Goal: Task Accomplishment & Management: Use online tool/utility

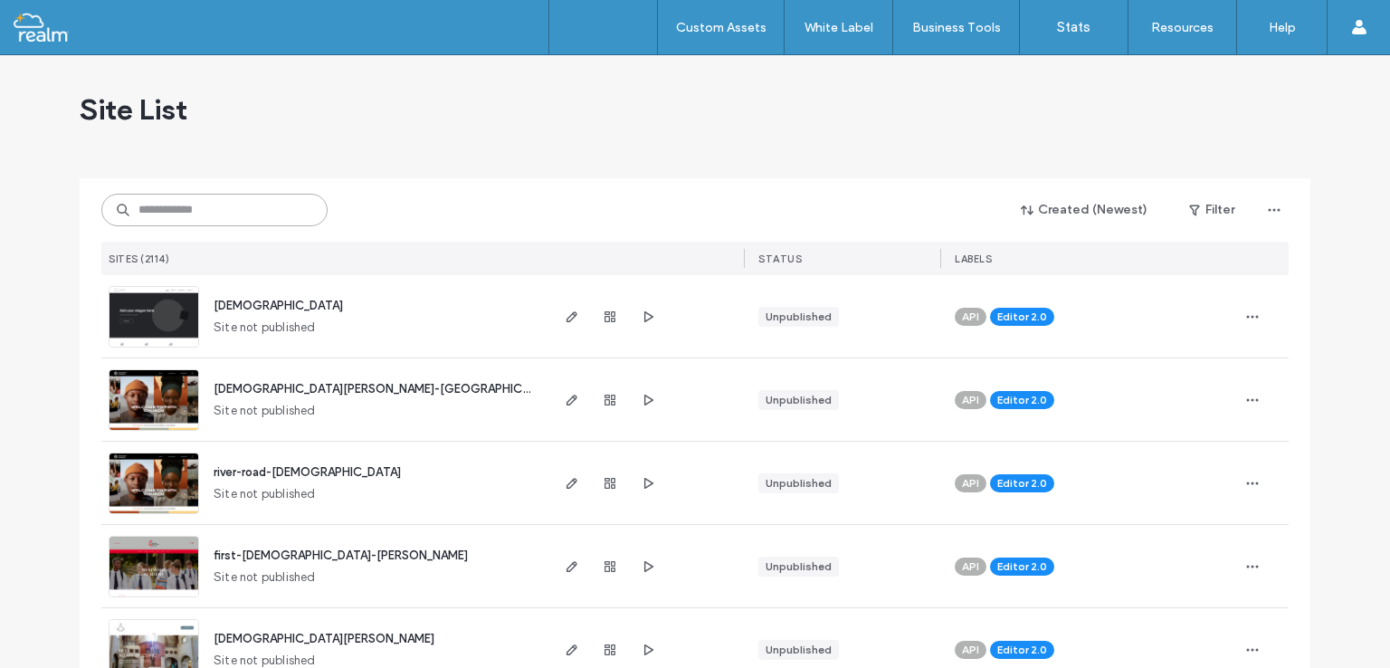
click at [181, 206] on input at bounding box center [214, 210] width 226 height 33
paste input "**********"
type input "**********"
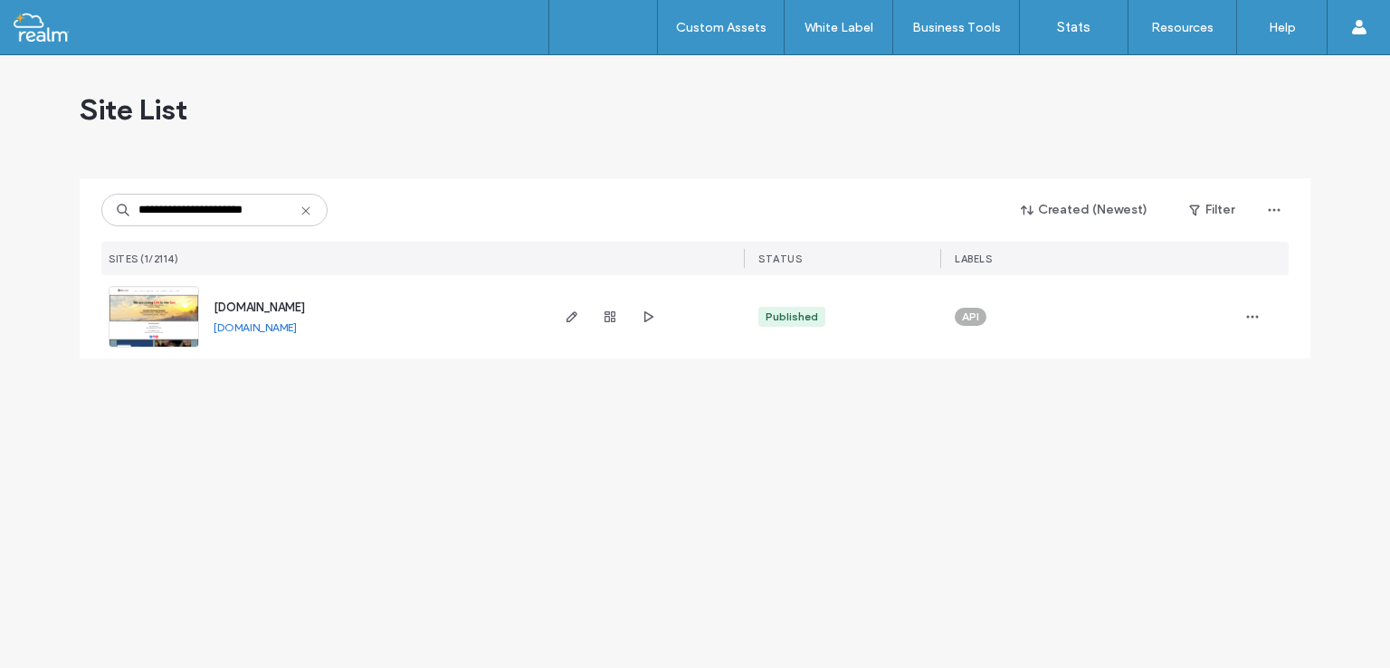
click at [241, 299] on div "[DOMAIN_NAME]" at bounding box center [259, 308] width 91 height 18
click at [242, 308] on span "[DOMAIN_NAME]" at bounding box center [259, 307] width 91 height 14
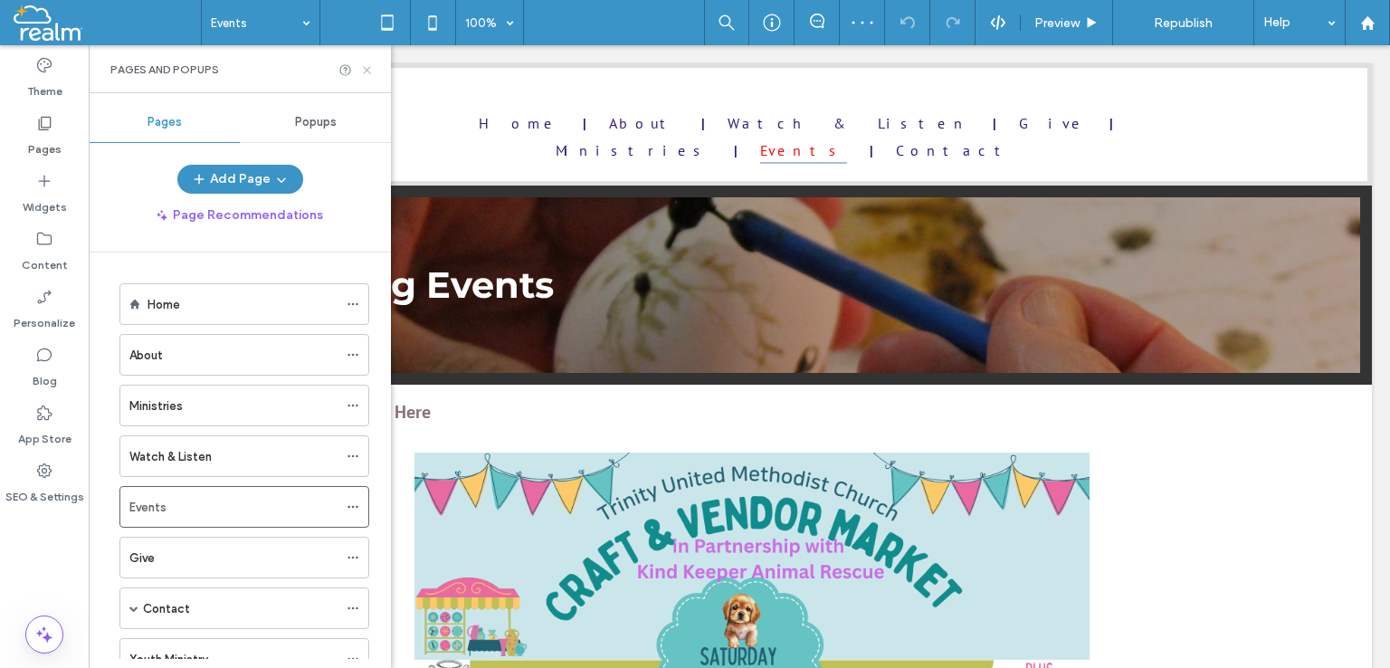
click at [373, 69] on icon at bounding box center [367, 70] width 14 height 14
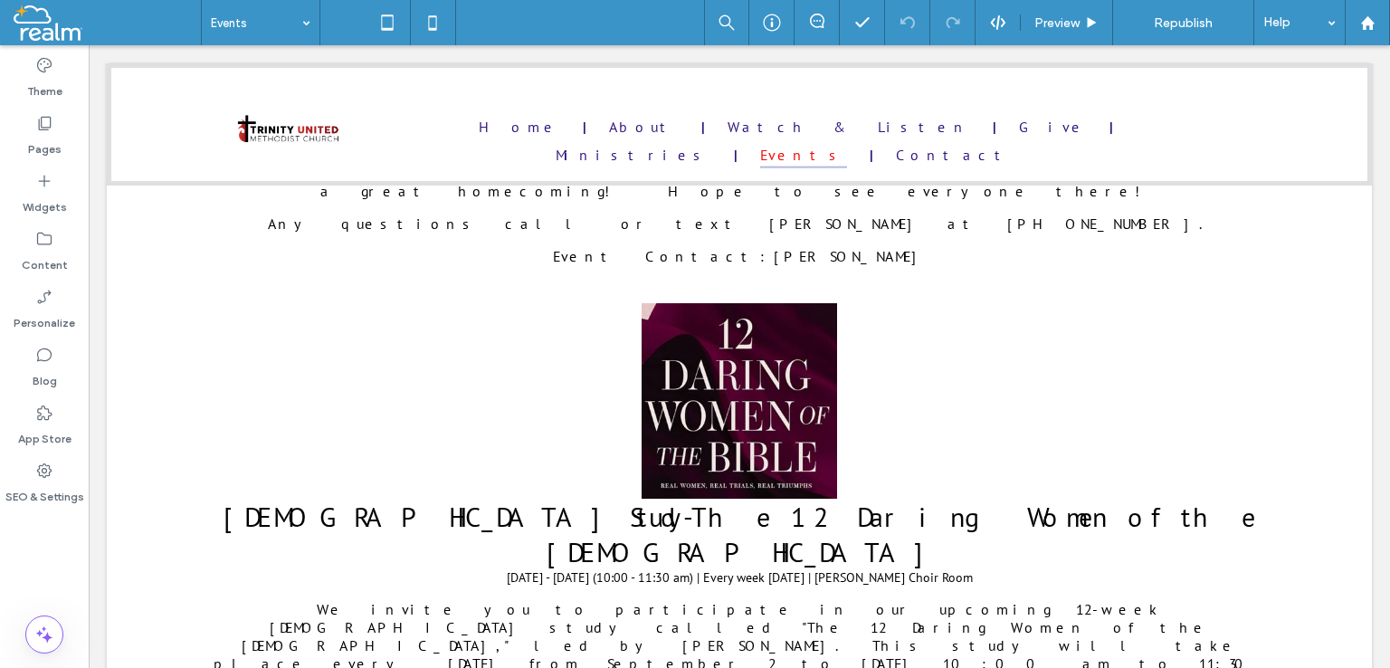
scroll to position [1357, 0]
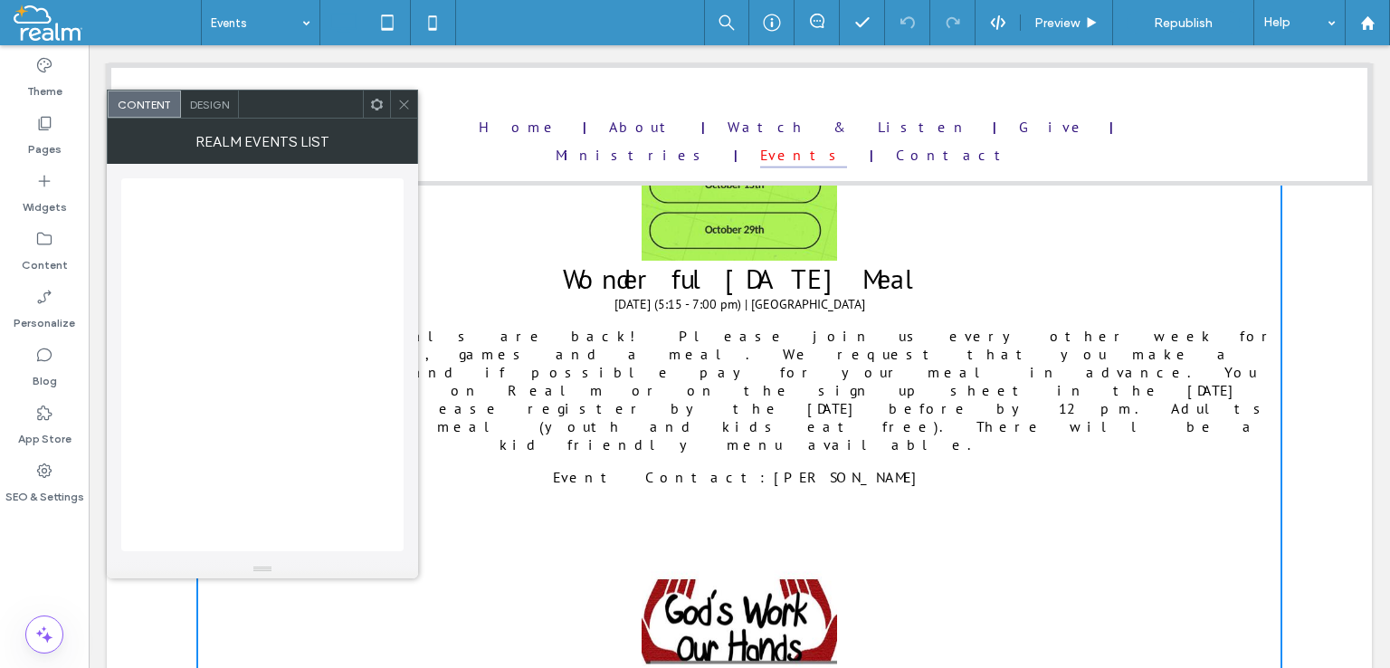
scroll to position [3257, 0]
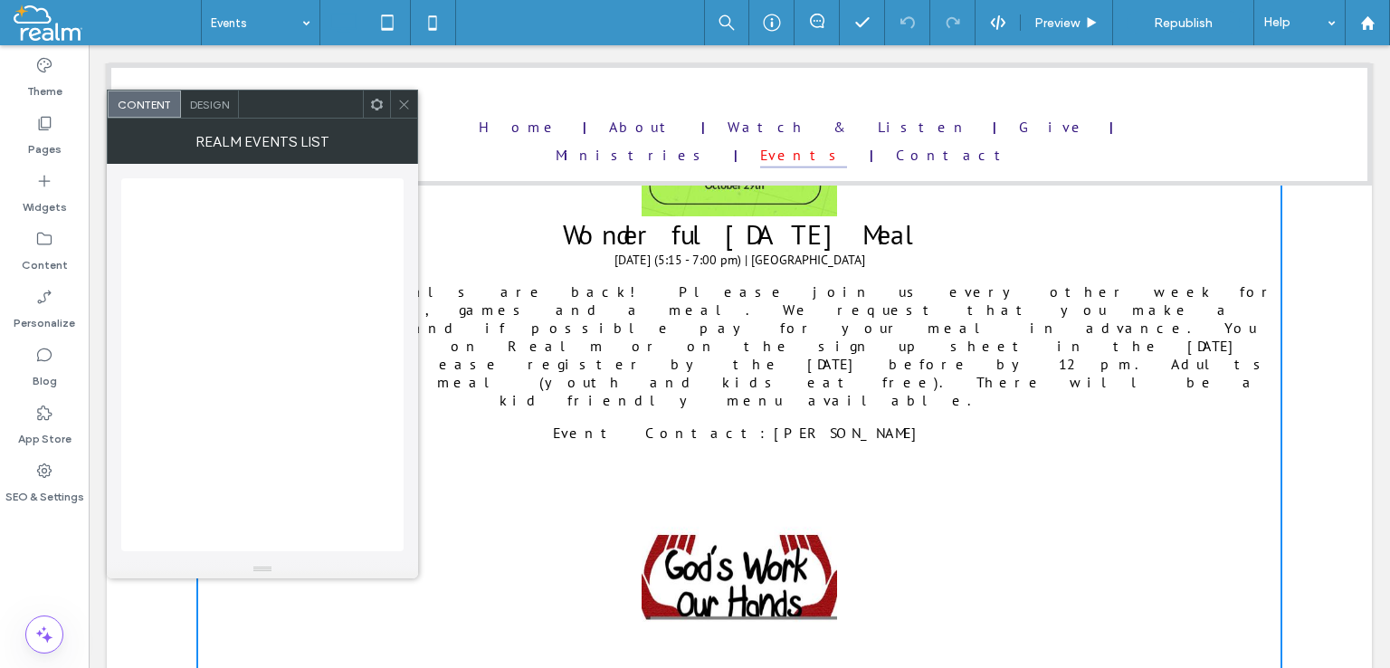
click at [403, 100] on icon at bounding box center [404, 105] width 14 height 14
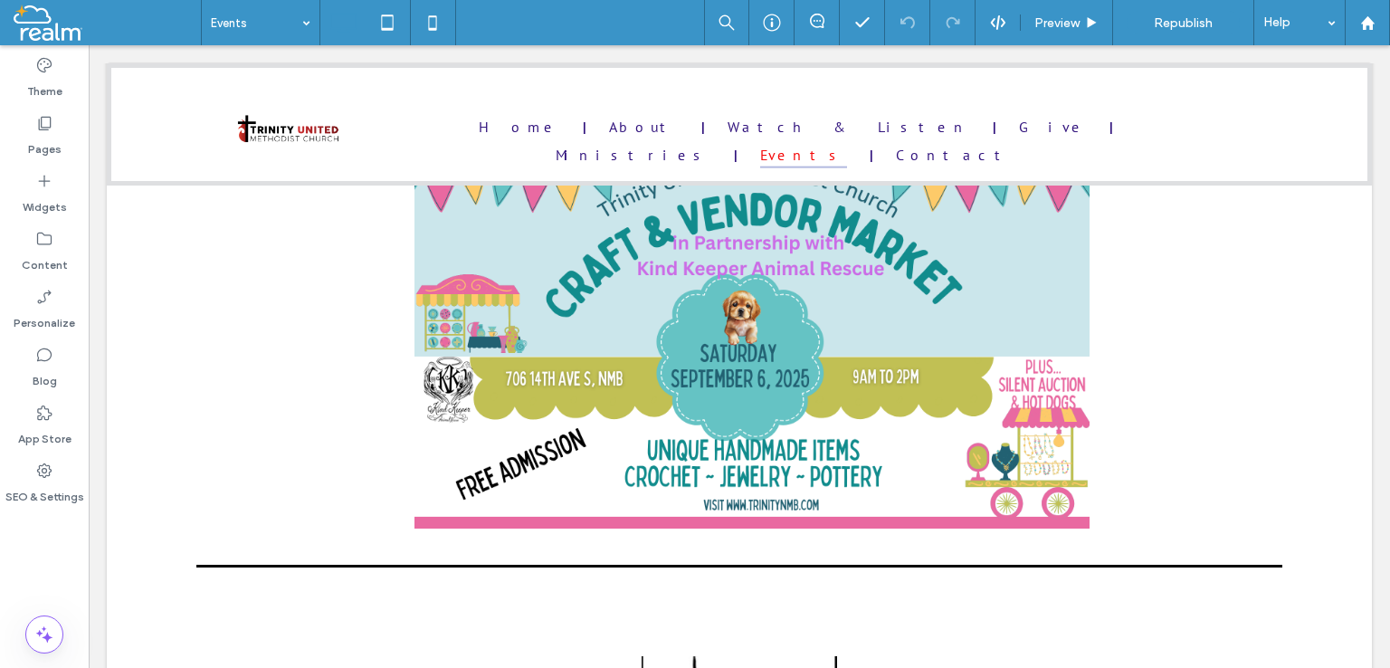
scroll to position [271, 0]
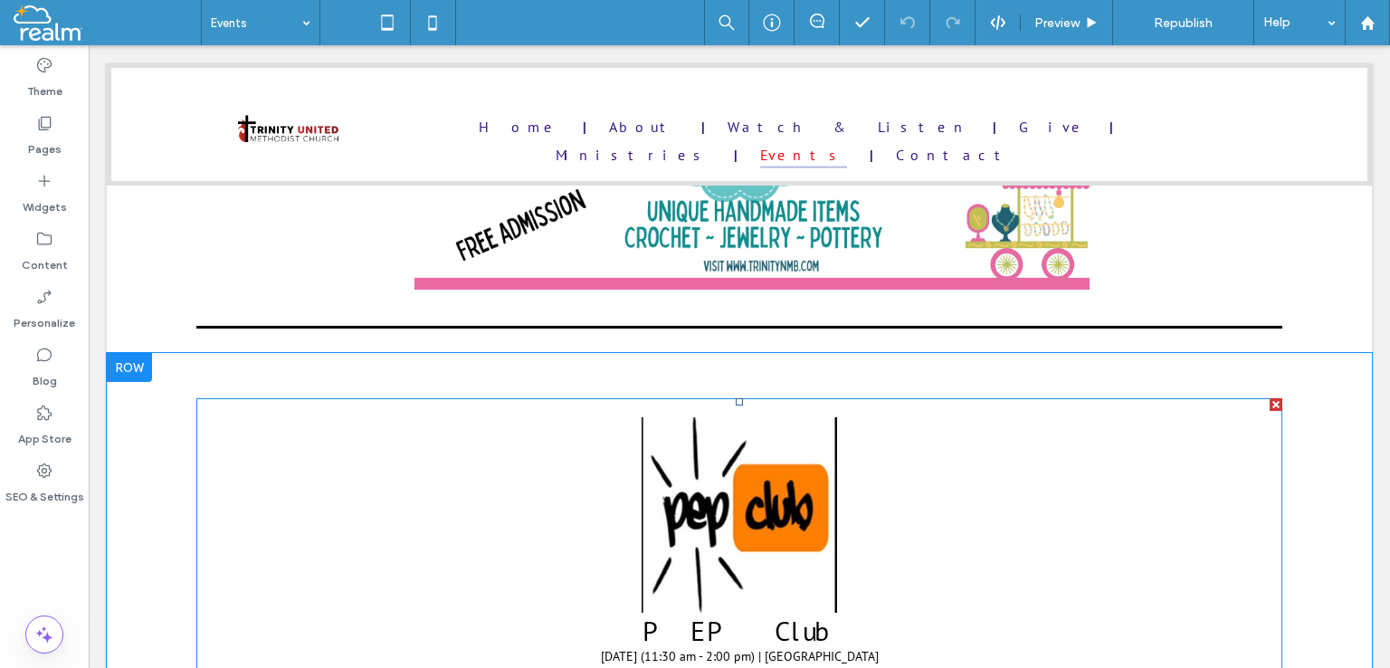
scroll to position [543, 0]
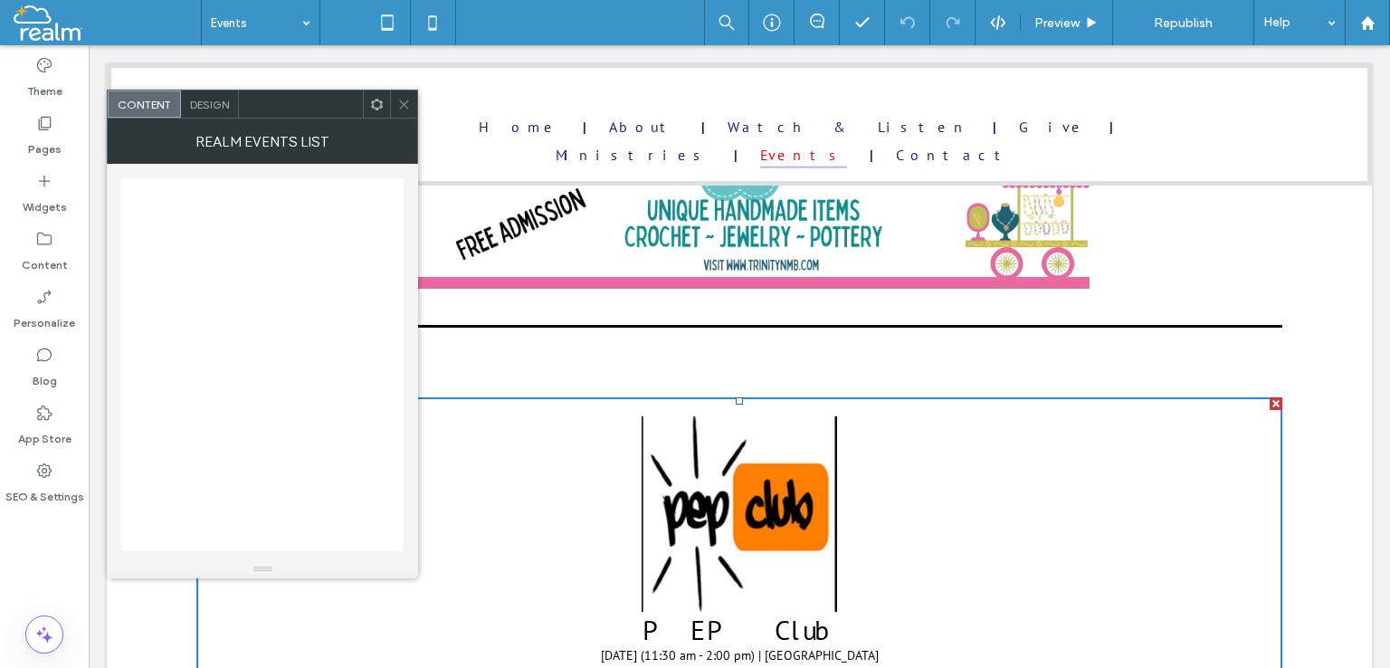
click at [405, 101] on icon at bounding box center [404, 105] width 14 height 14
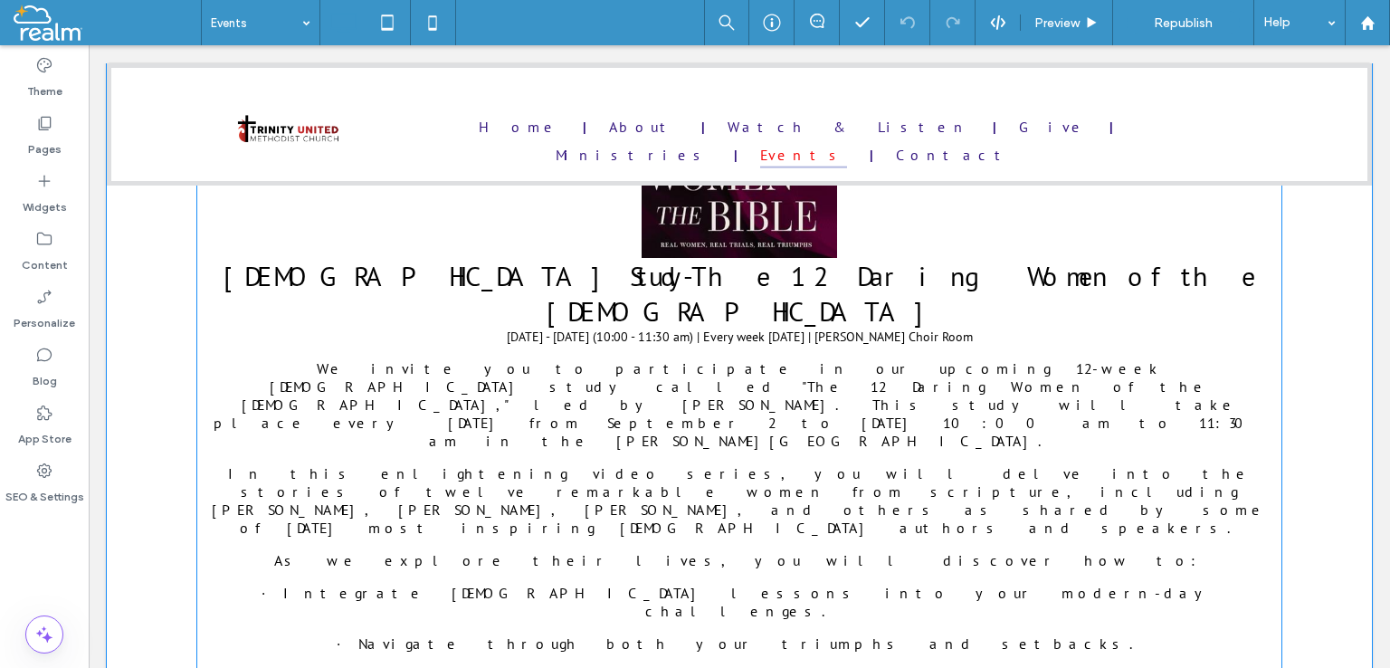
scroll to position [1719, 0]
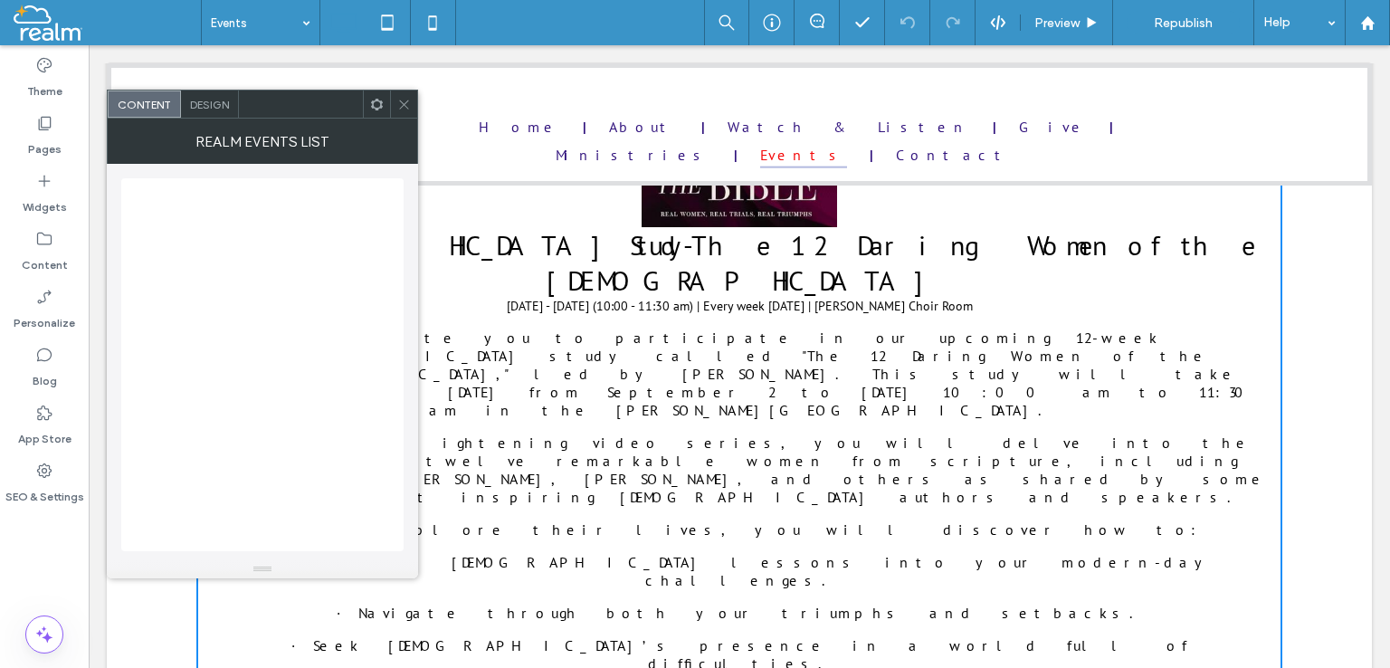
click at [405, 103] on icon at bounding box center [404, 105] width 14 height 14
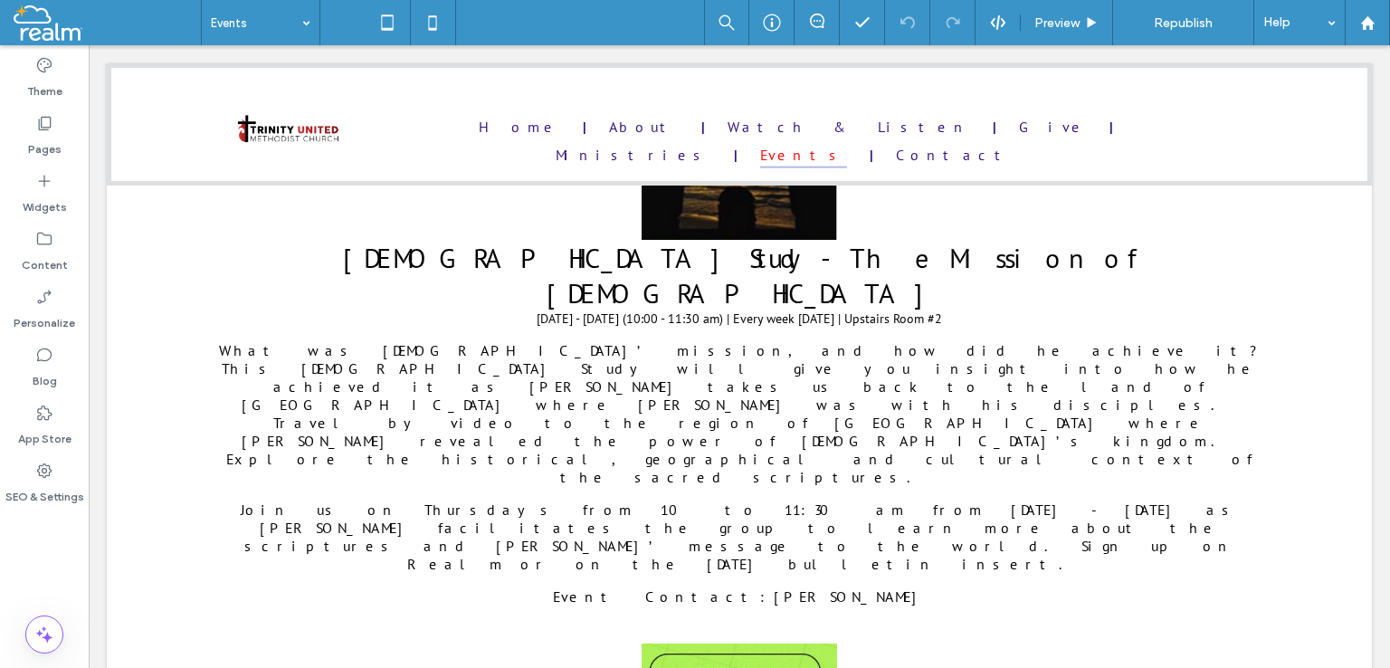
scroll to position [2634, 0]
click at [27, 204] on label "Widgets" at bounding box center [45, 202] width 44 height 25
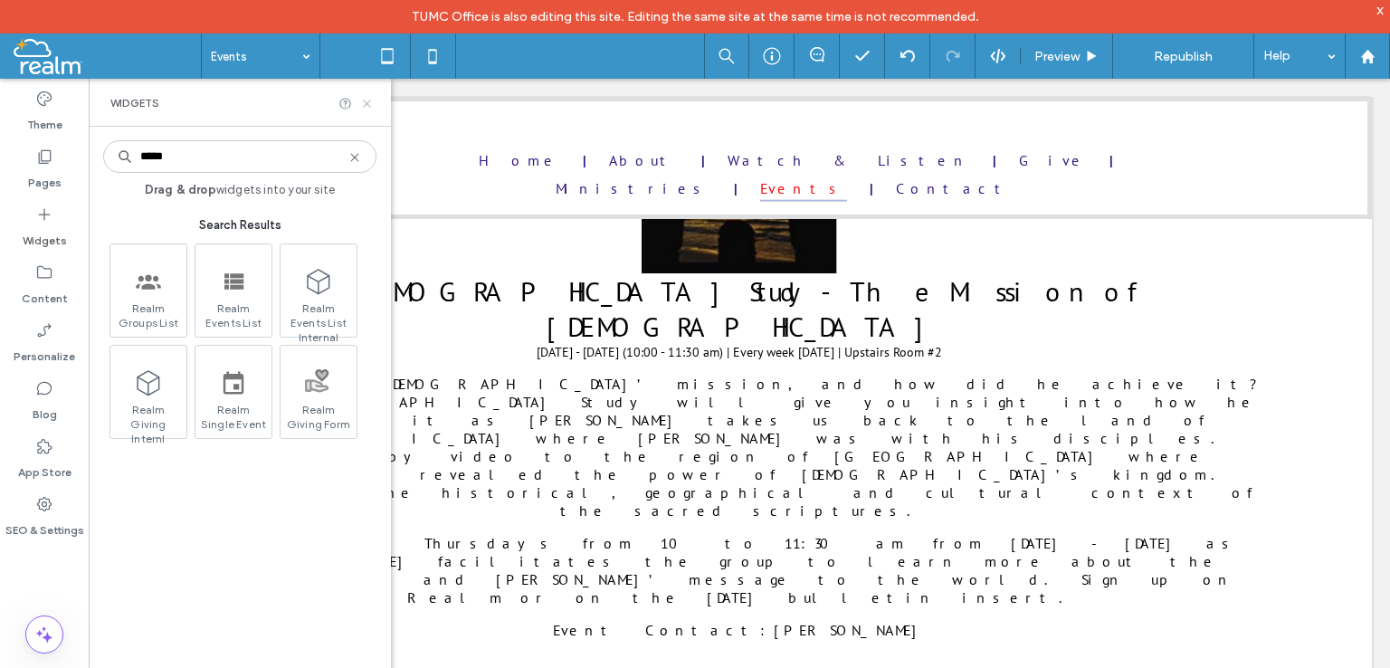
type input "*****"
click at [369, 105] on icon at bounding box center [367, 104] width 14 height 14
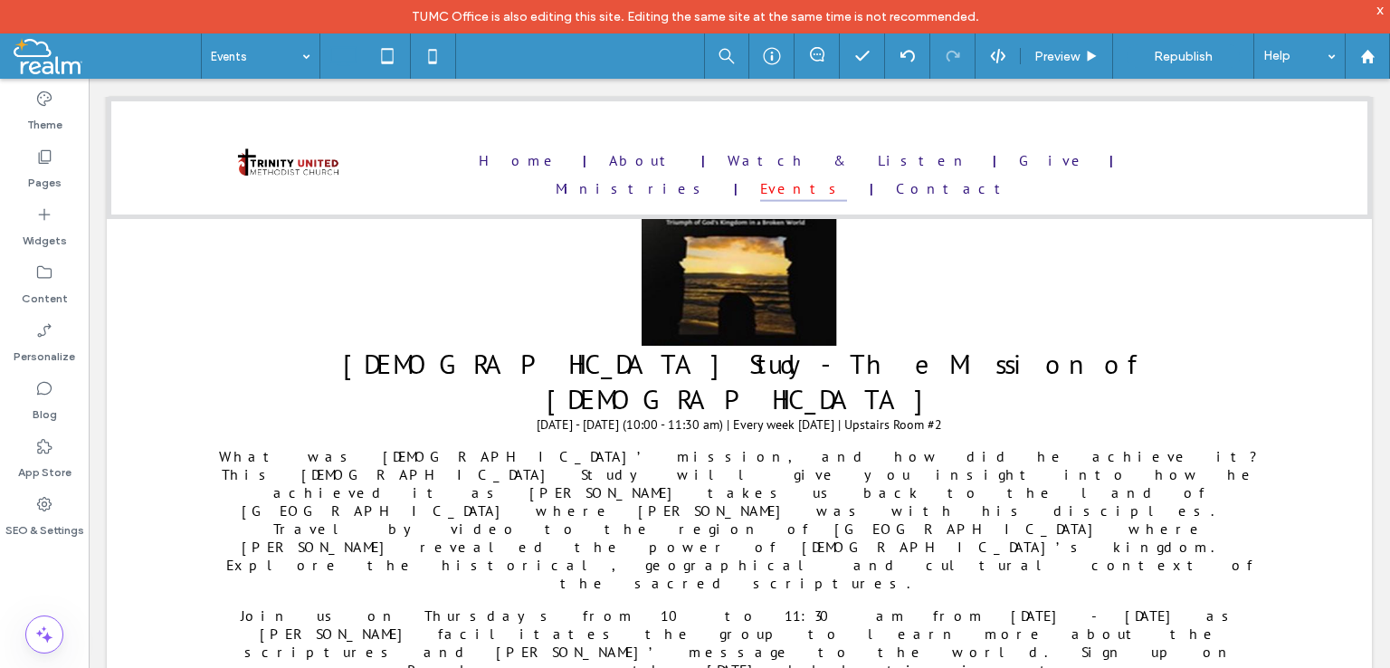
scroll to position [2561, 0]
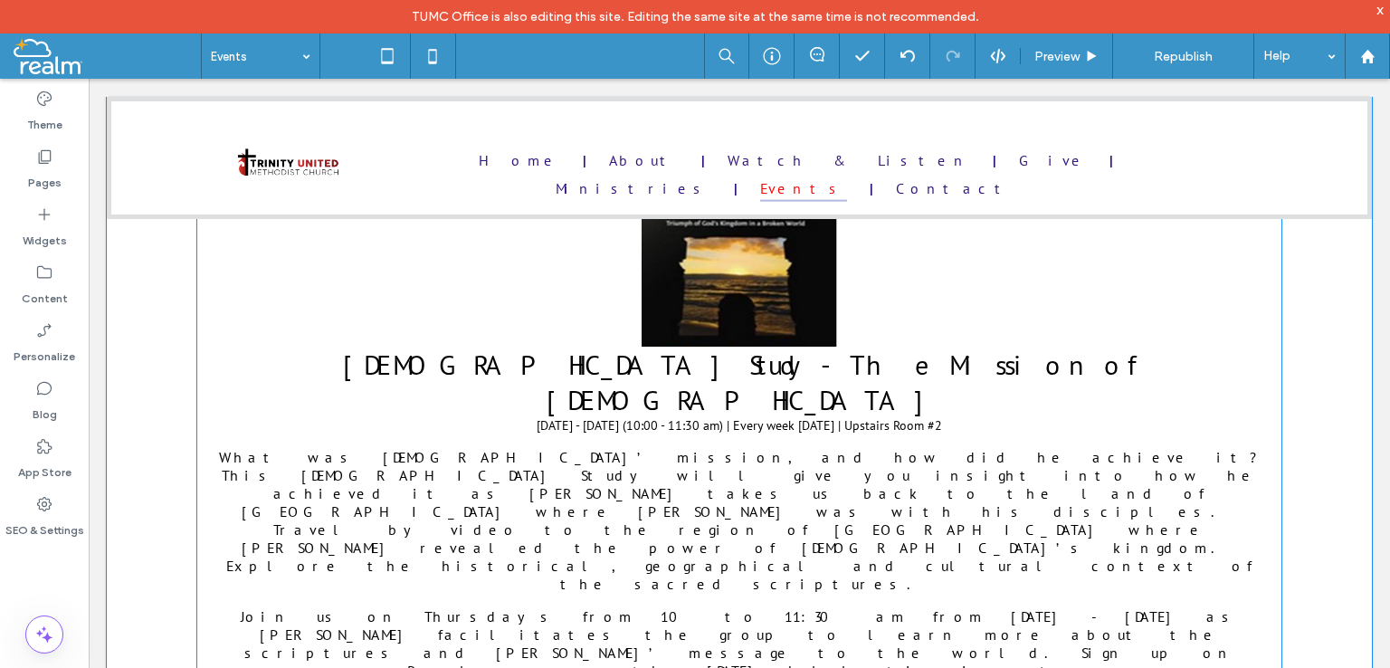
click at [468, 428] on span at bounding box center [739, 30] width 1086 height 3236
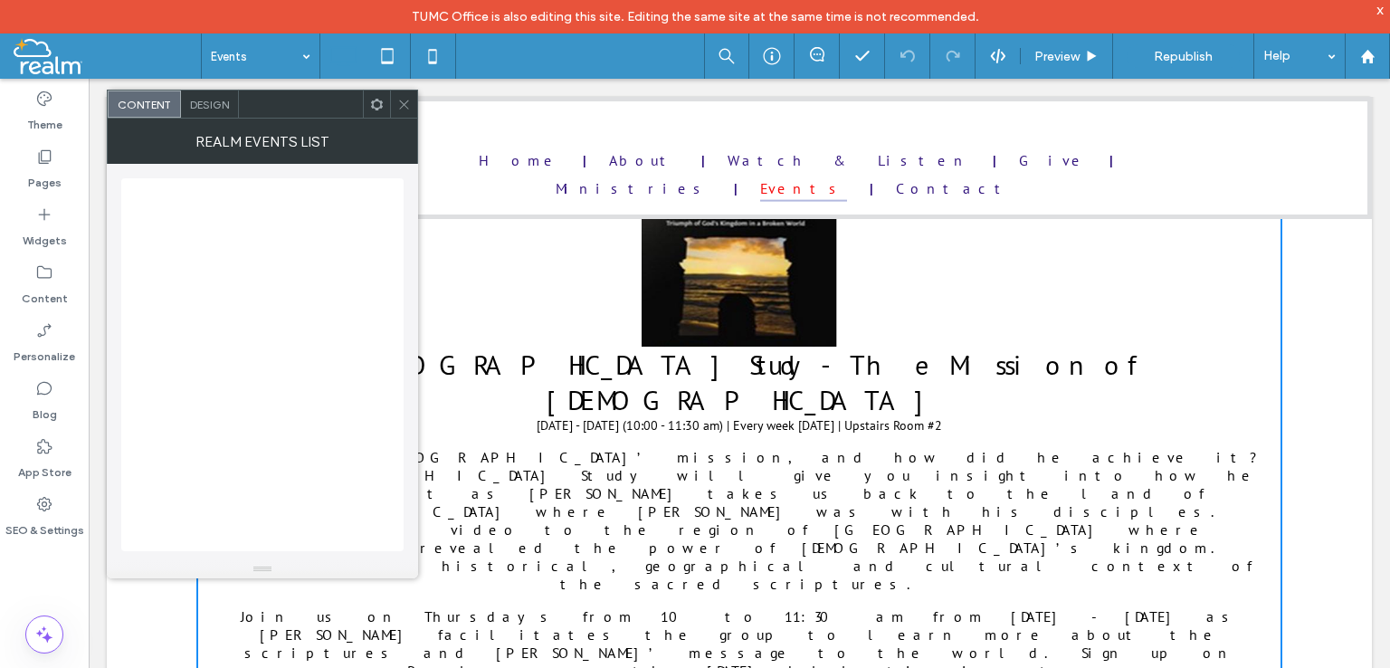
click at [411, 109] on div at bounding box center [403, 103] width 27 height 27
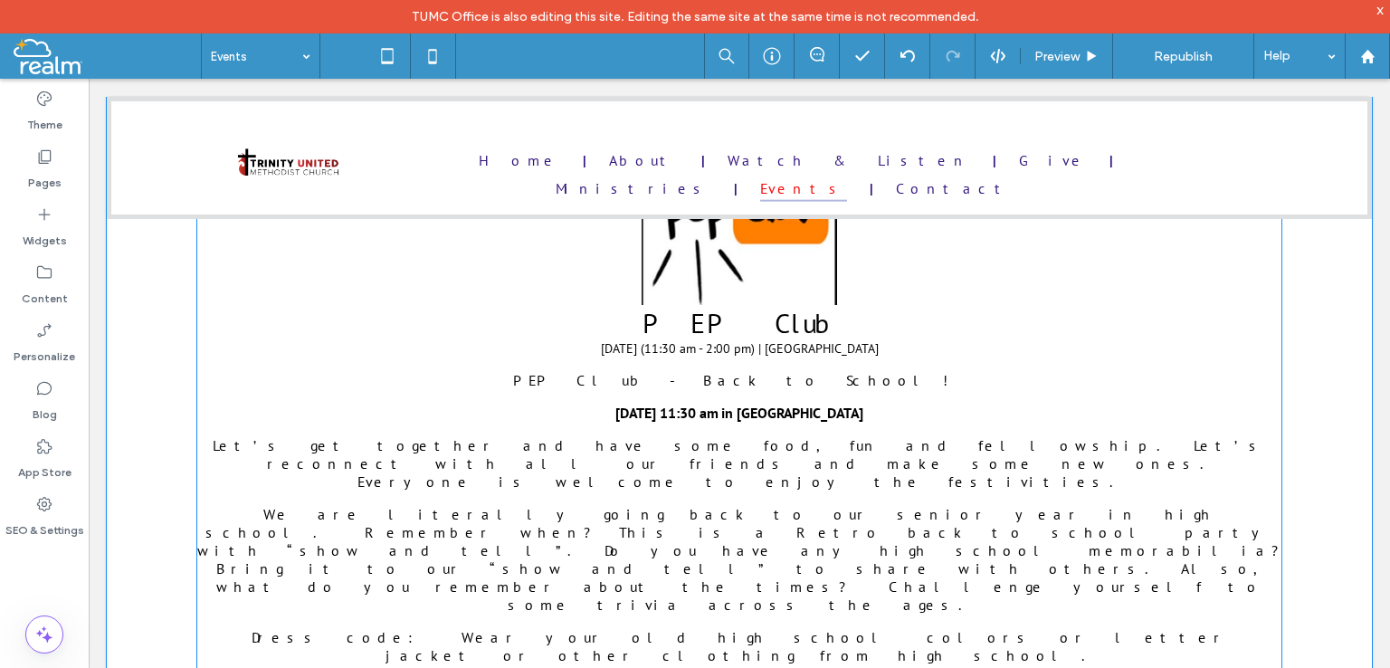
scroll to position [702, 0]
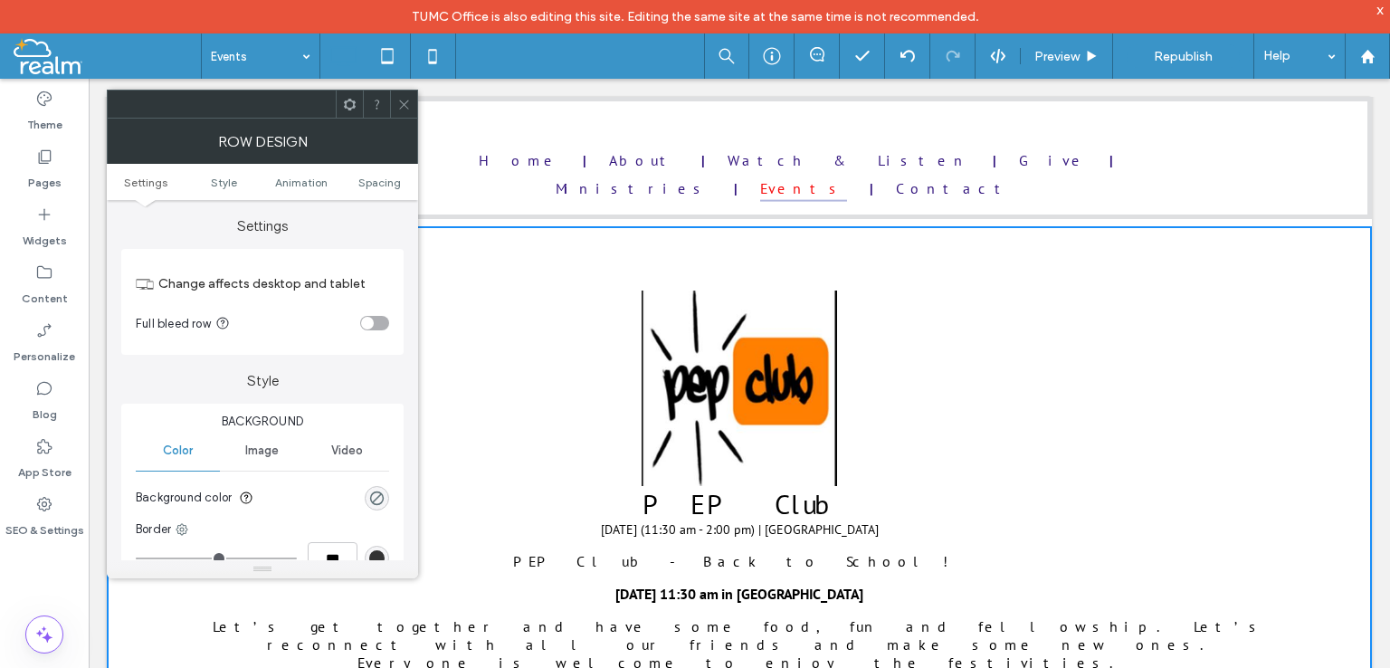
click at [400, 99] on icon at bounding box center [404, 105] width 14 height 14
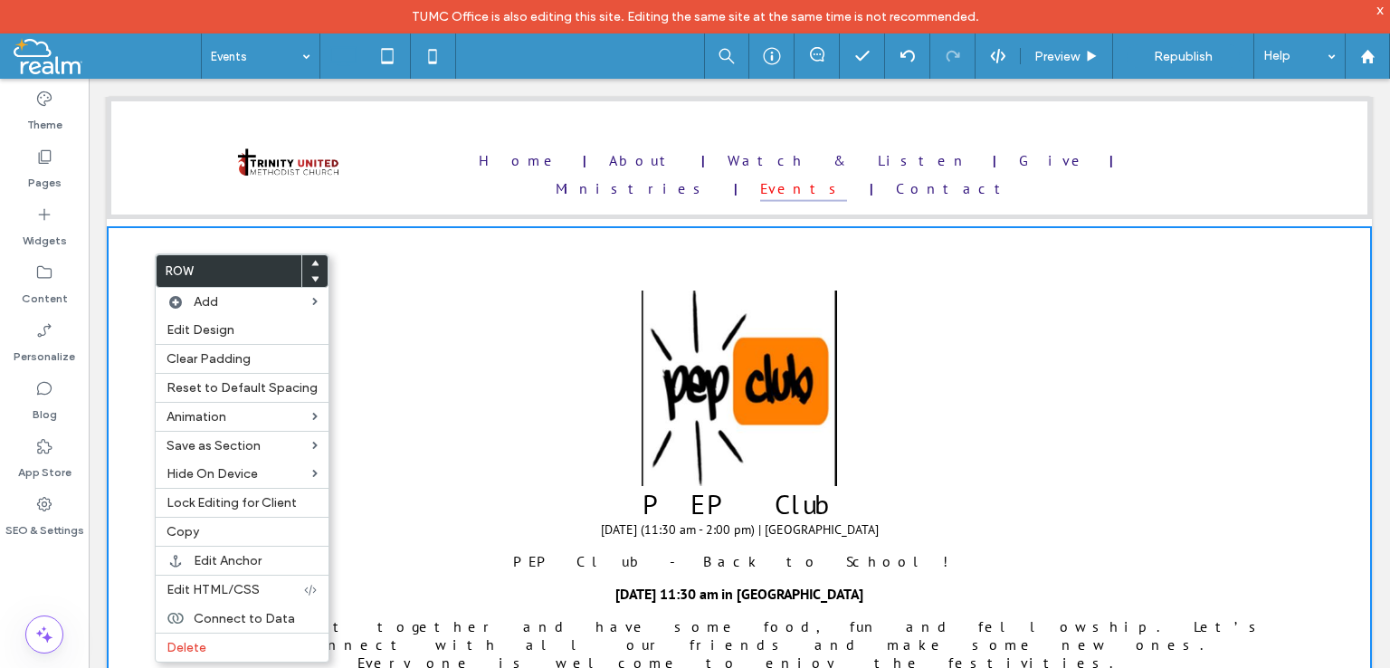
click at [124, 128] on div at bounding box center [739, 158] width 1265 height 122
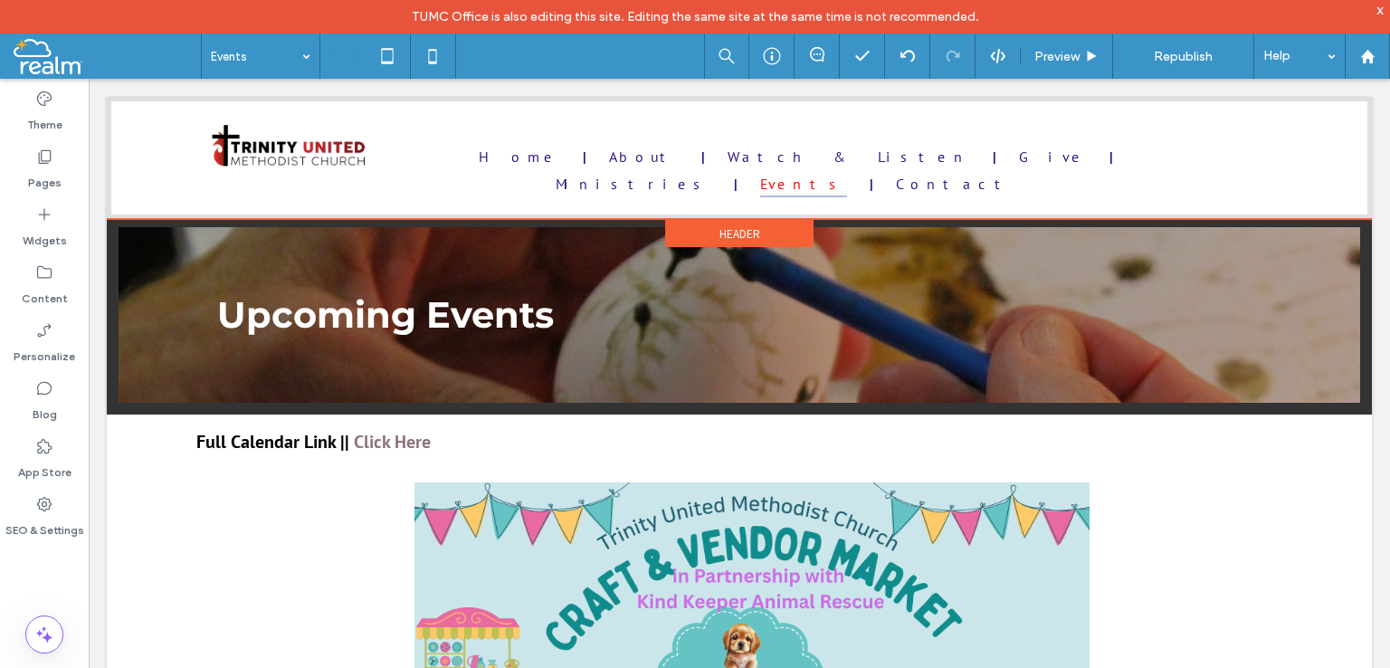
scroll to position [0, 0]
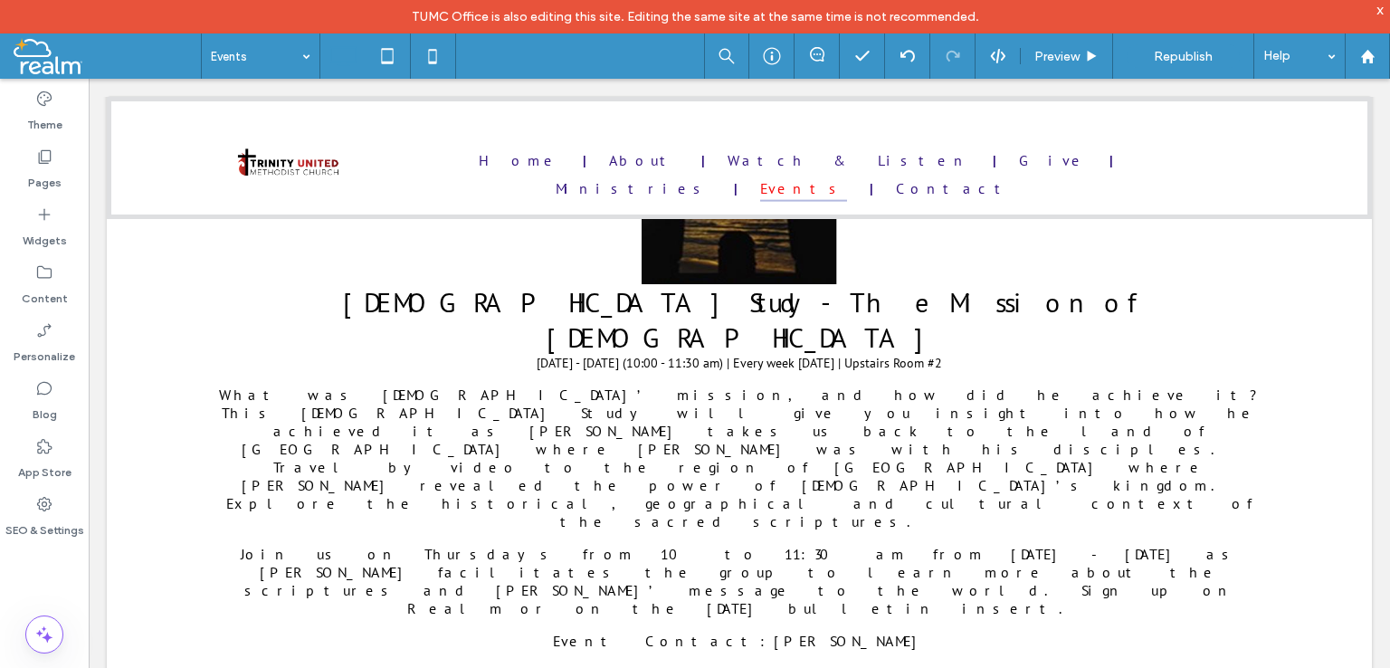
scroll to position [2262, 0]
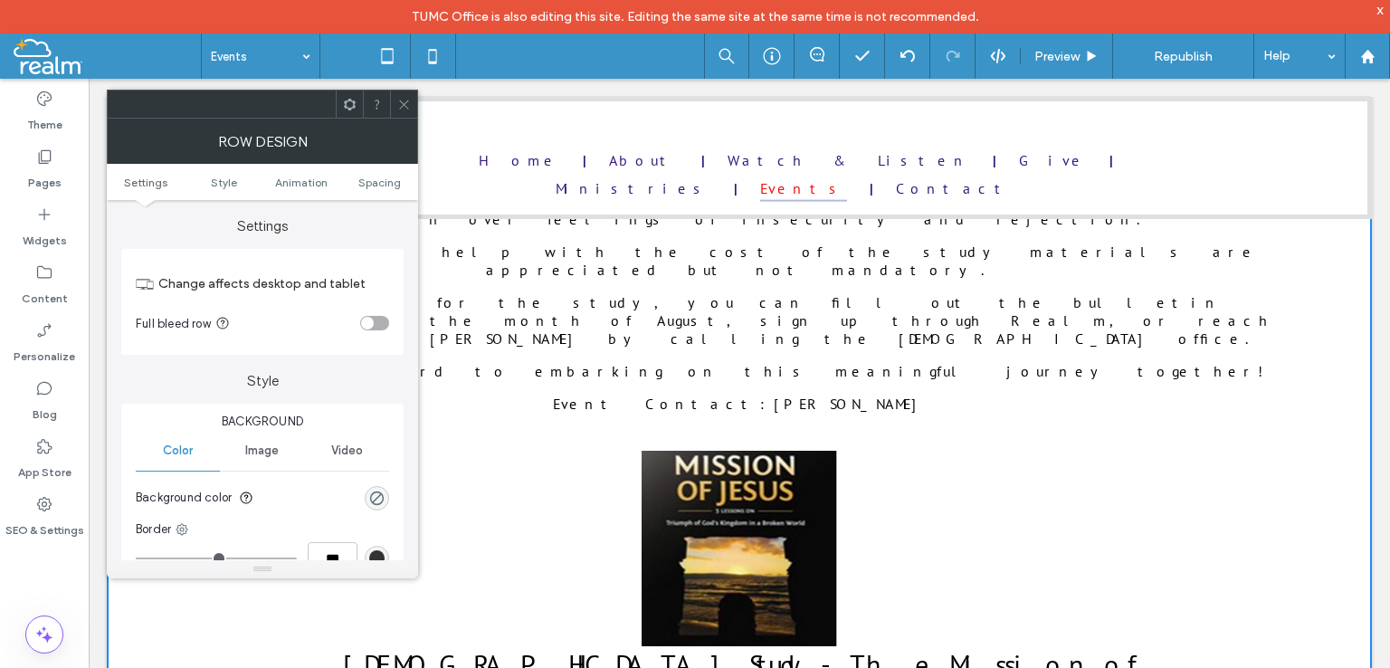
click at [409, 102] on icon at bounding box center [404, 105] width 14 height 14
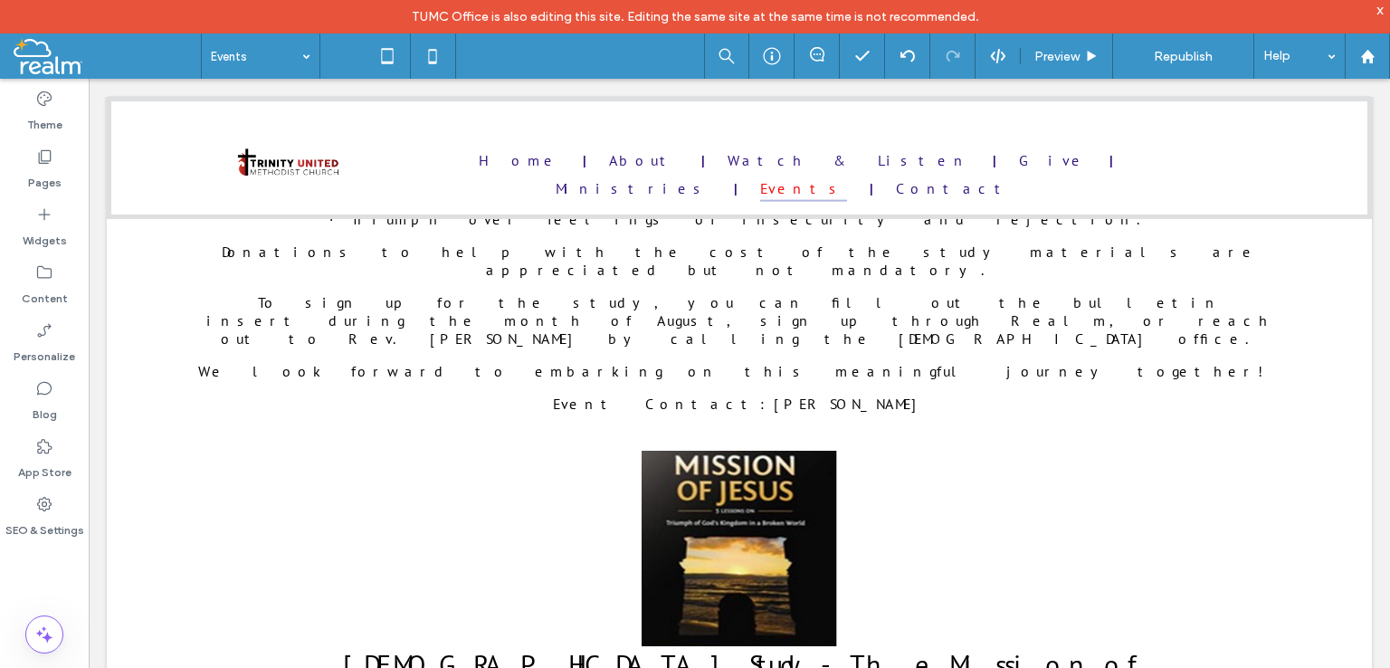
scroll to position [1990, 0]
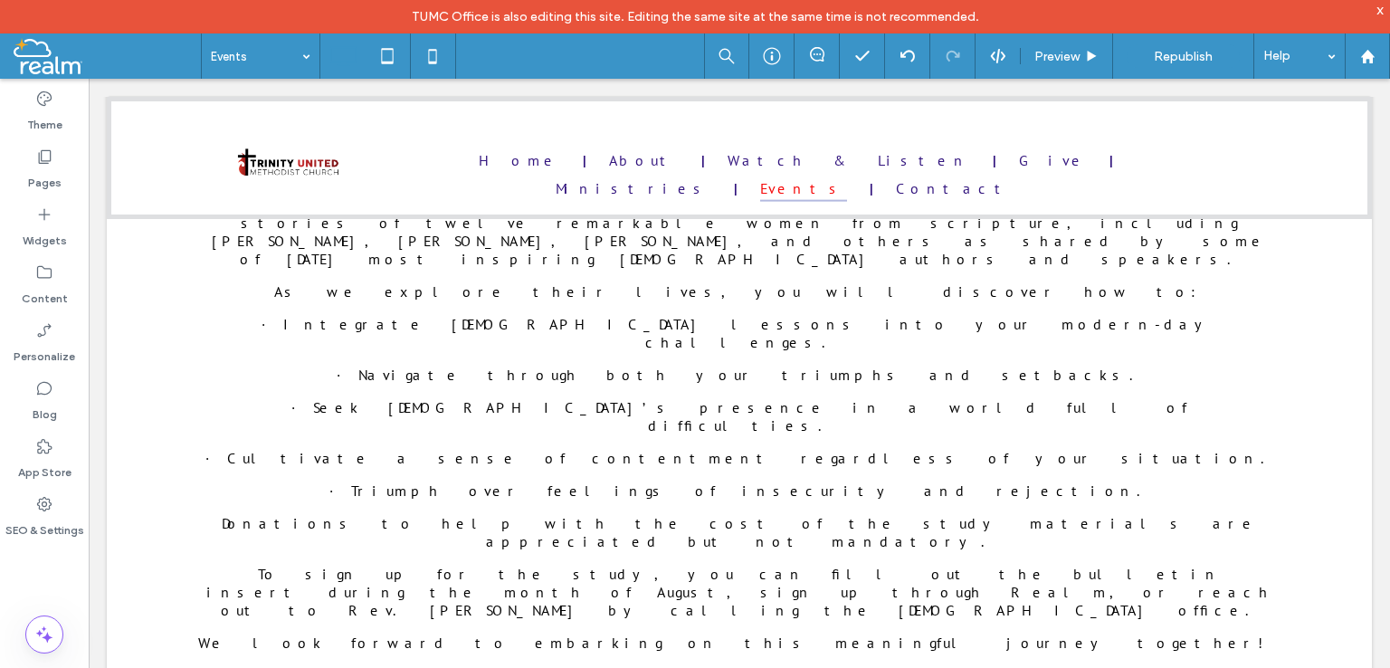
click at [1377, 14] on div "x" at bounding box center [1380, 9] width 8 height 15
